Goal: Check status: Check status

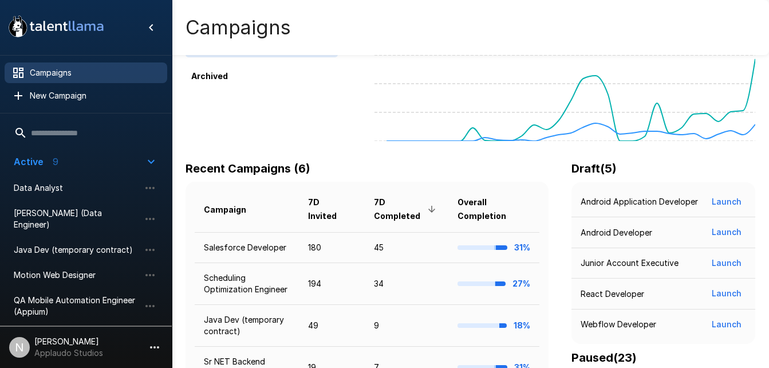
scroll to position [87, 0]
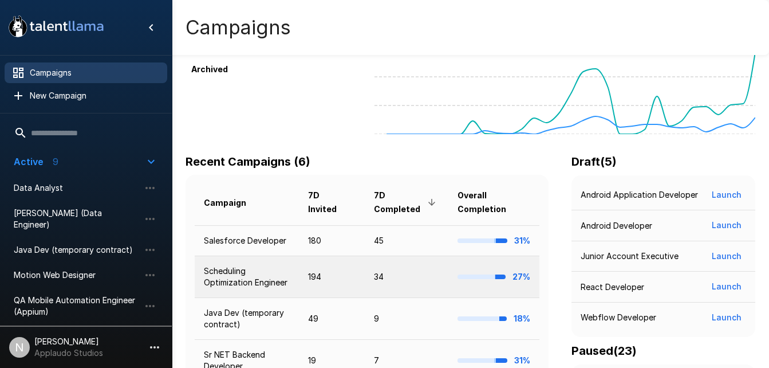
click at [253, 290] on td "Scheduling Optimization Engineer" at bounding box center [247, 277] width 104 height 42
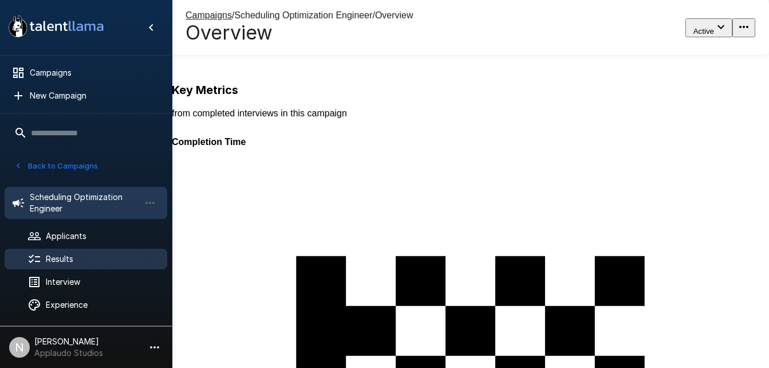
click at [66, 258] on span "Results" at bounding box center [102, 258] width 112 height 11
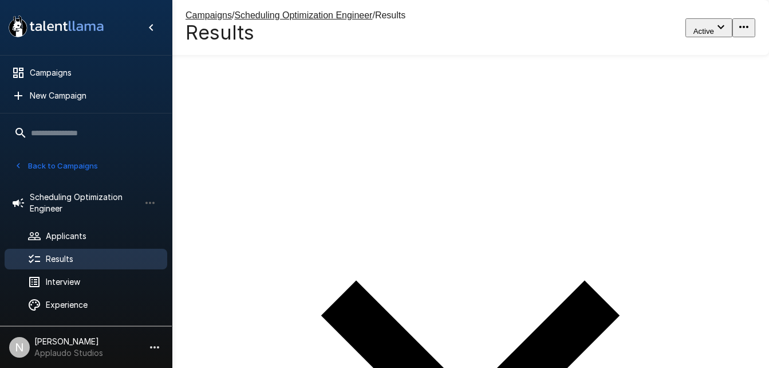
type input "*******"
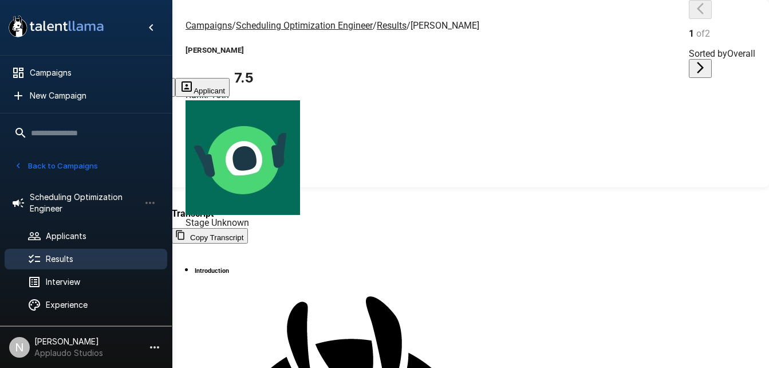
scroll to position [69, 0]
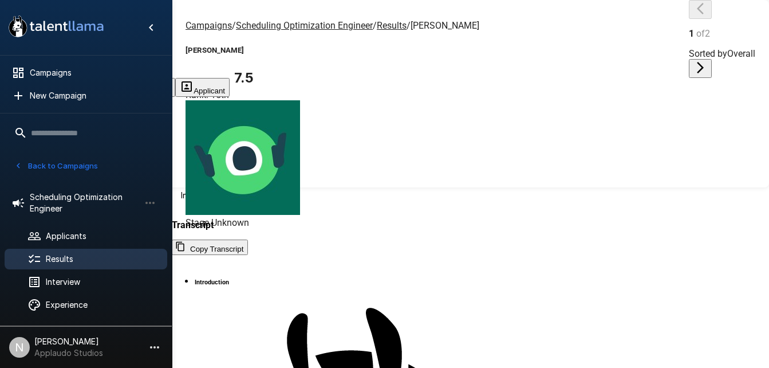
scroll to position [1371, 0]
